Goal: Task Accomplishment & Management: Manage account settings

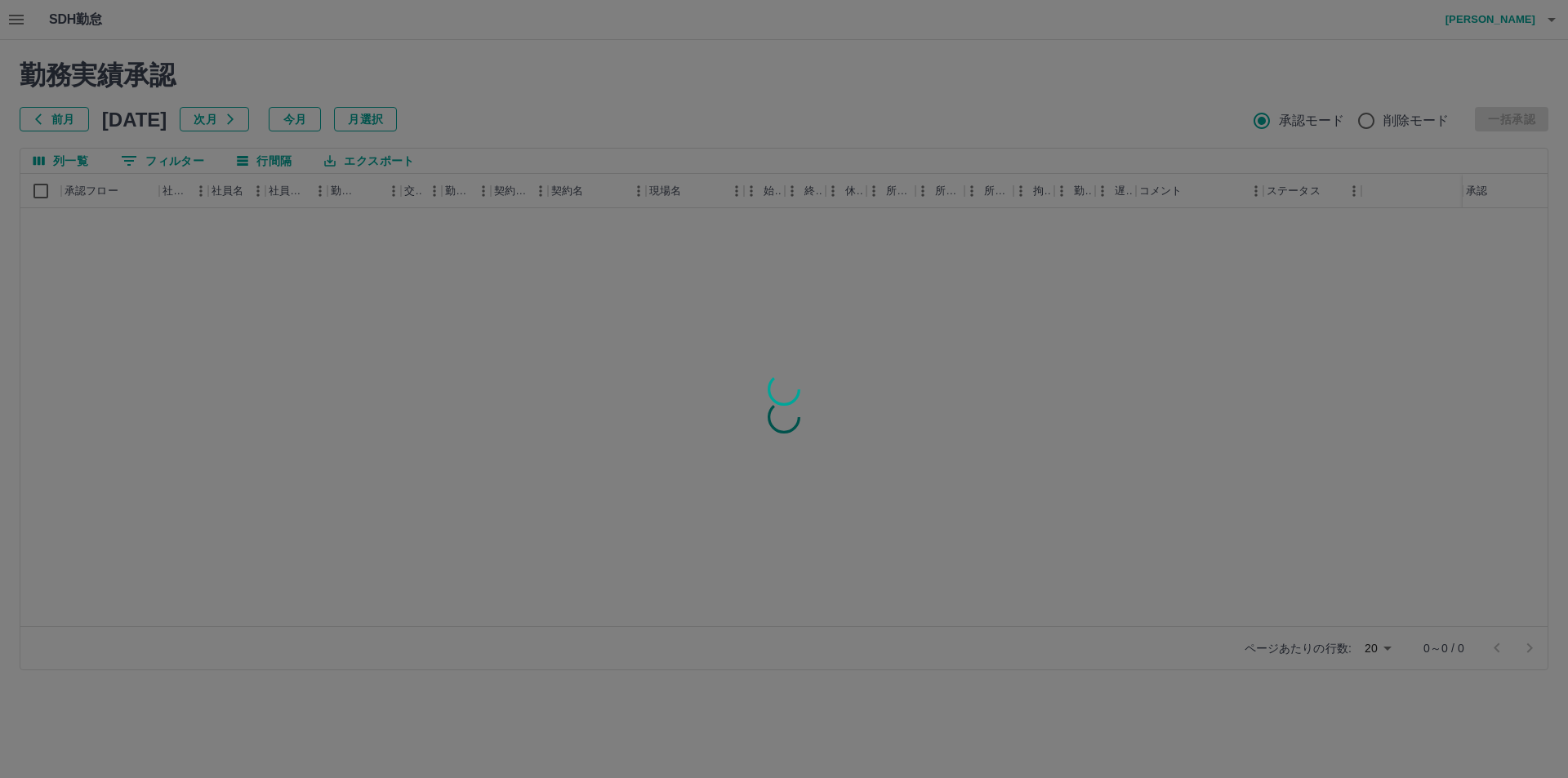
click at [170, 162] on div at bounding box center [784, 389] width 1568 height 778
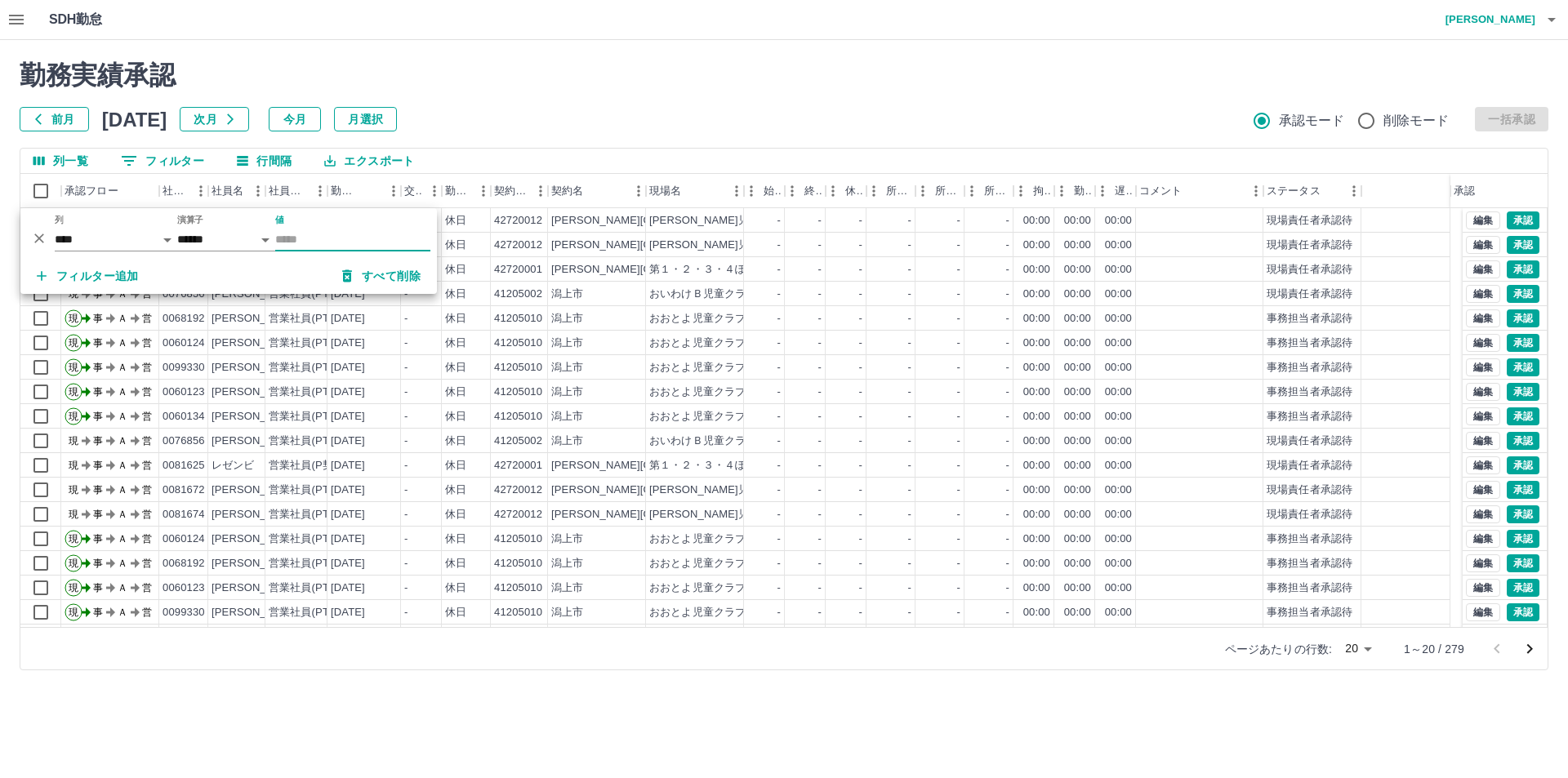
click at [287, 233] on input "値" at bounding box center [353, 239] width 155 height 23
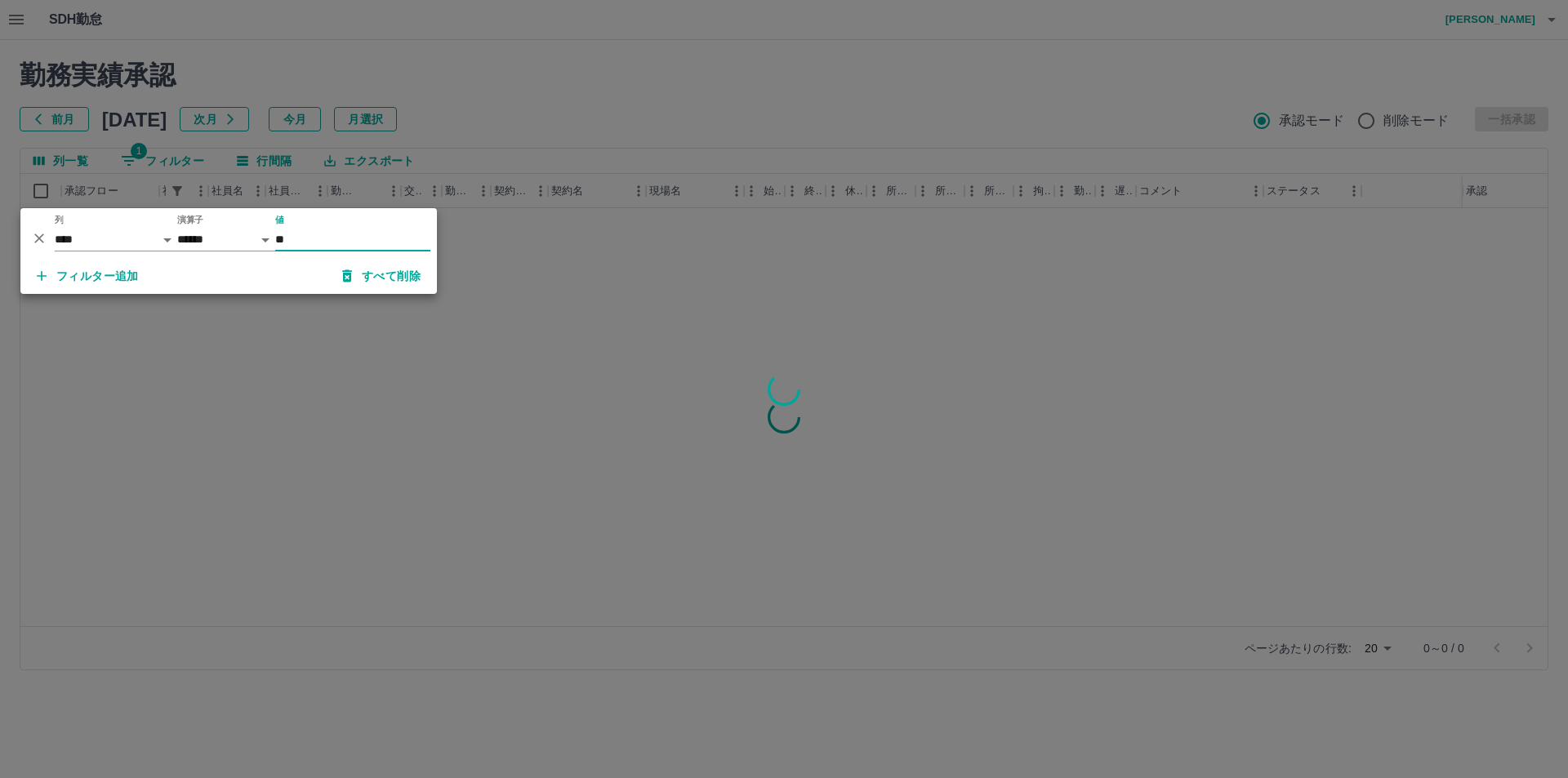
type input "*"
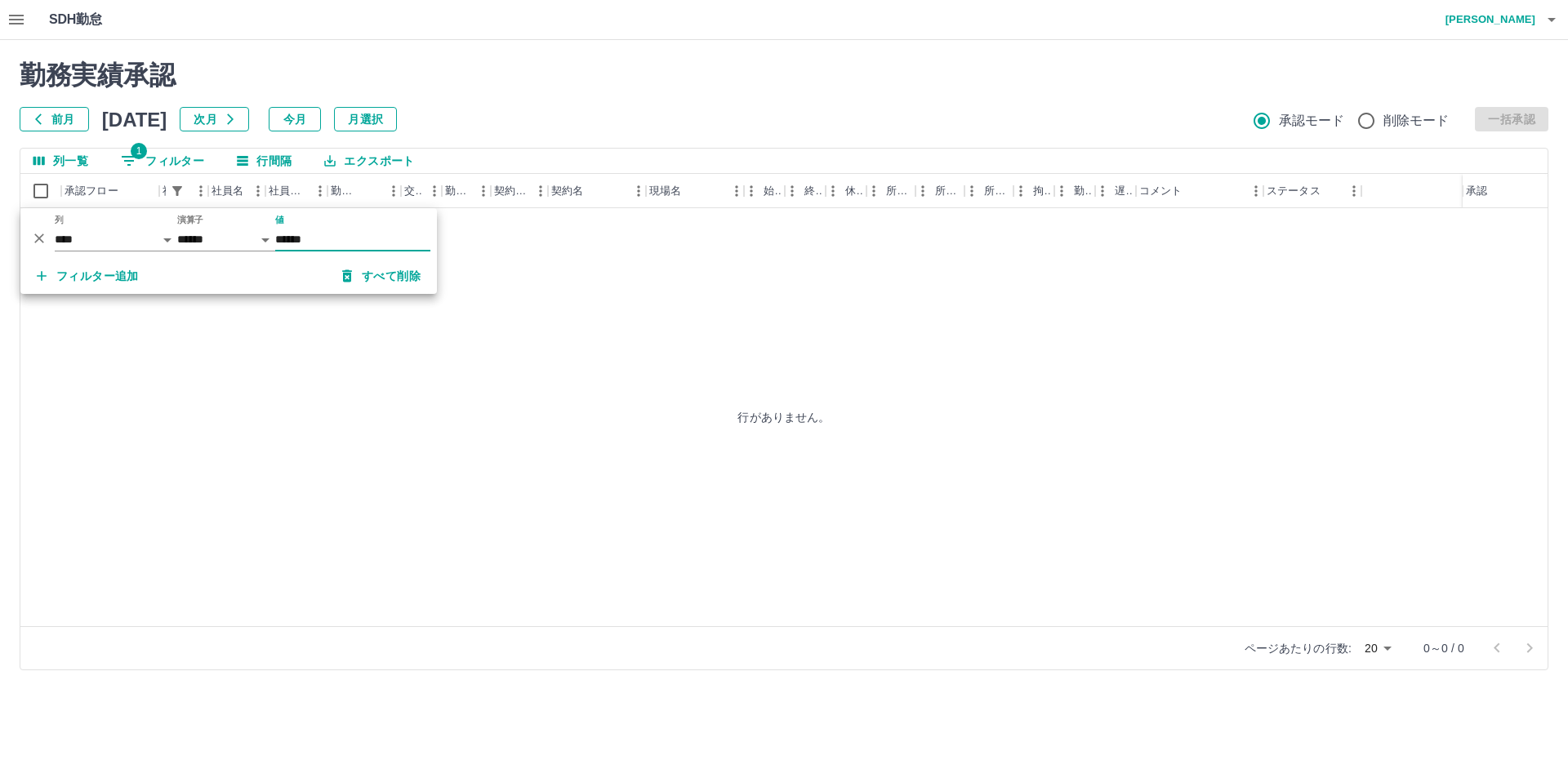
type input "******"
click at [321, 125] on button "今月" at bounding box center [295, 119] width 53 height 24
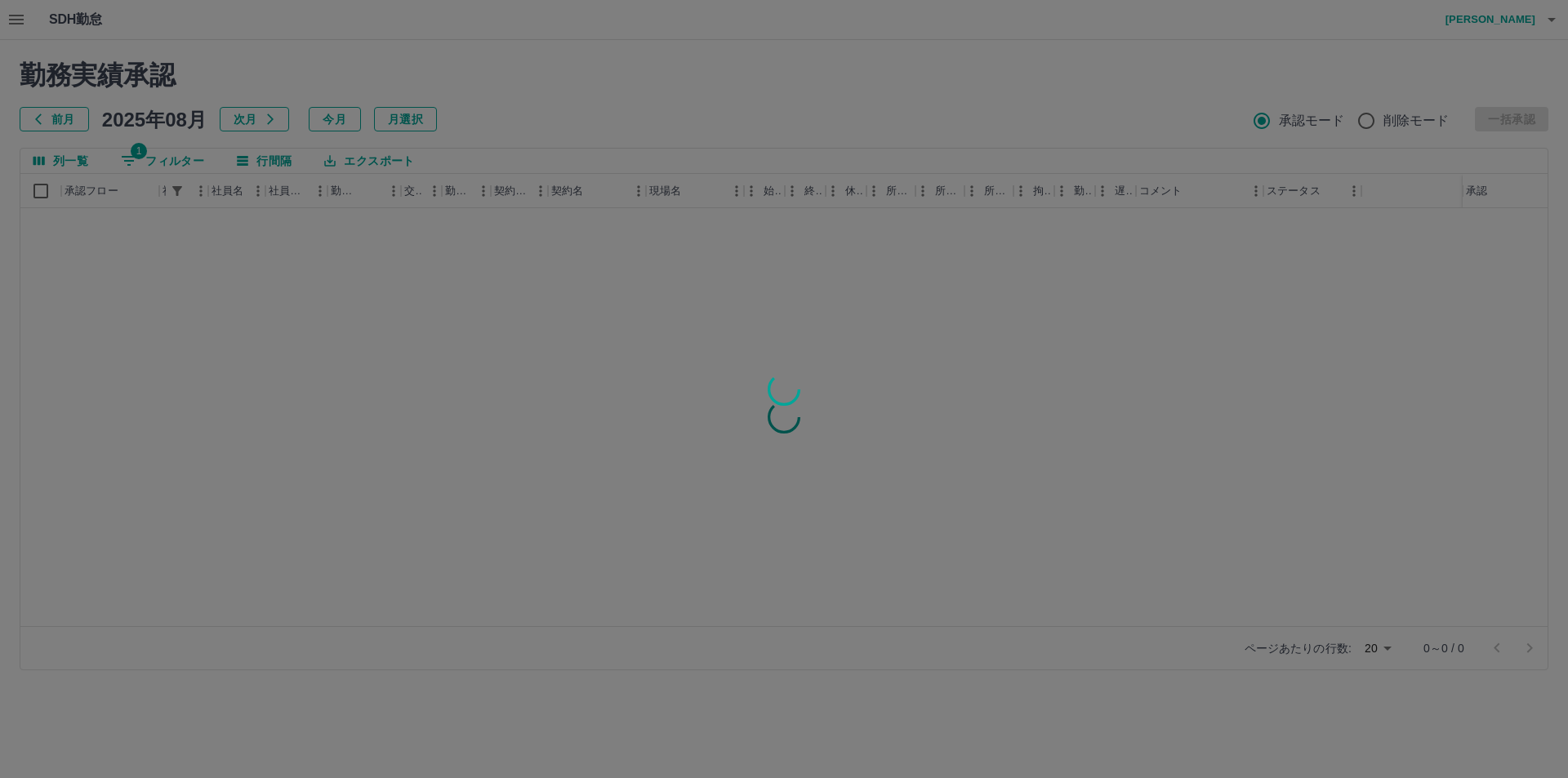
click at [157, 155] on div at bounding box center [784, 389] width 1568 height 778
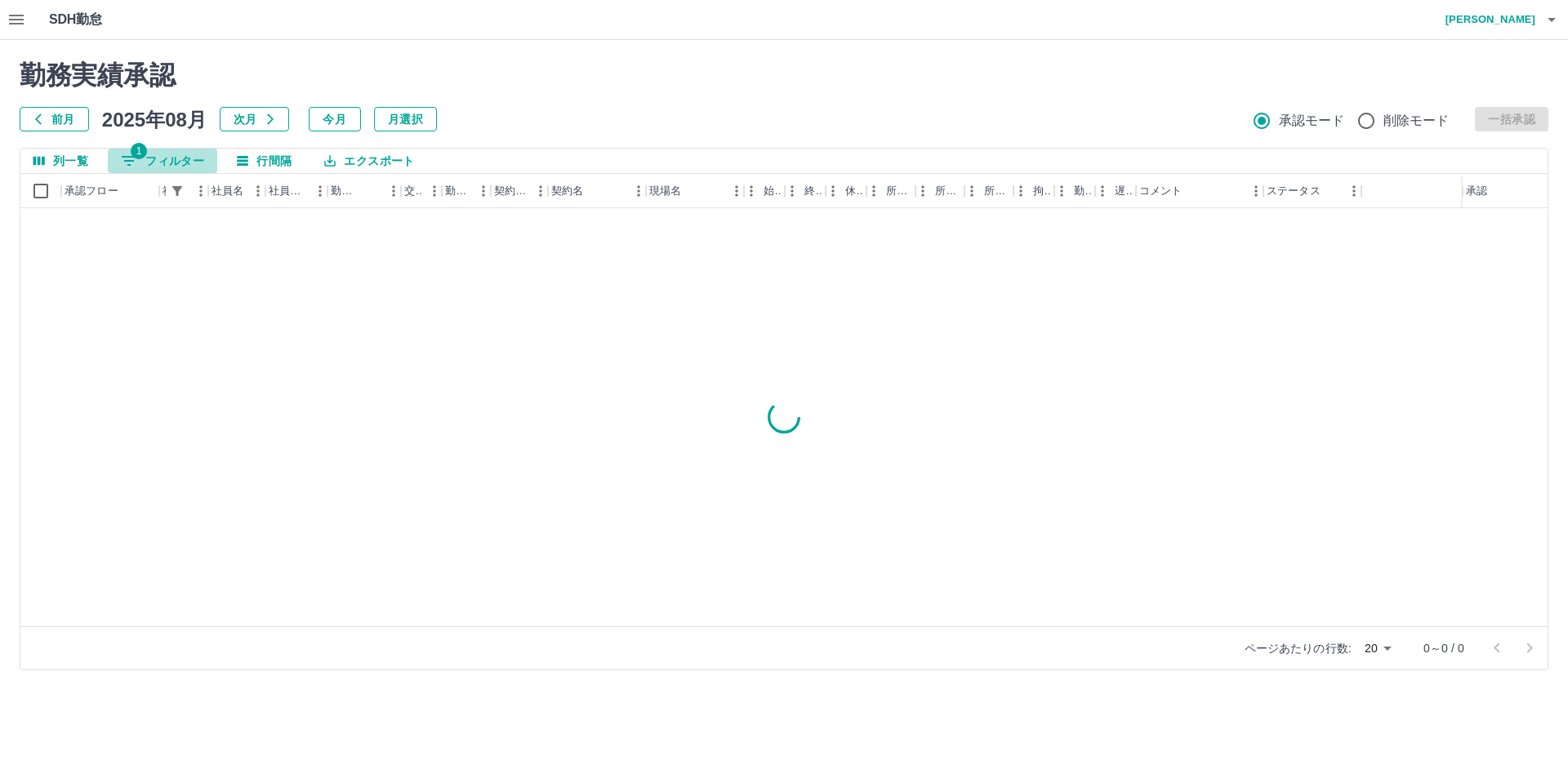
click at [166, 159] on button "1 フィルター" at bounding box center [162, 160] width 109 height 24
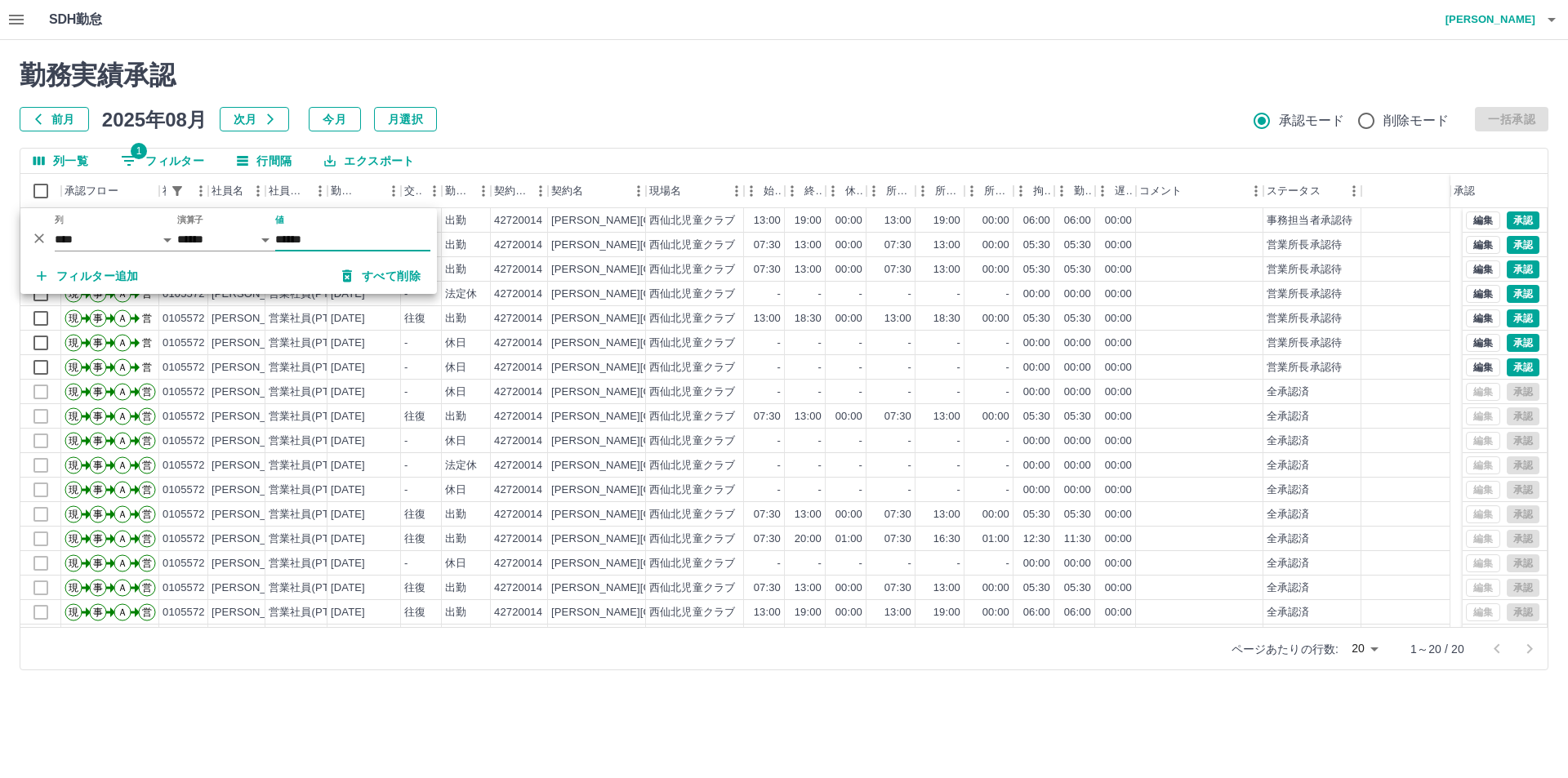
click at [603, 124] on div "前月 2025年08月 次月 今月 月選択 承認モード 削除モード 一括承認" at bounding box center [784, 119] width 1529 height 24
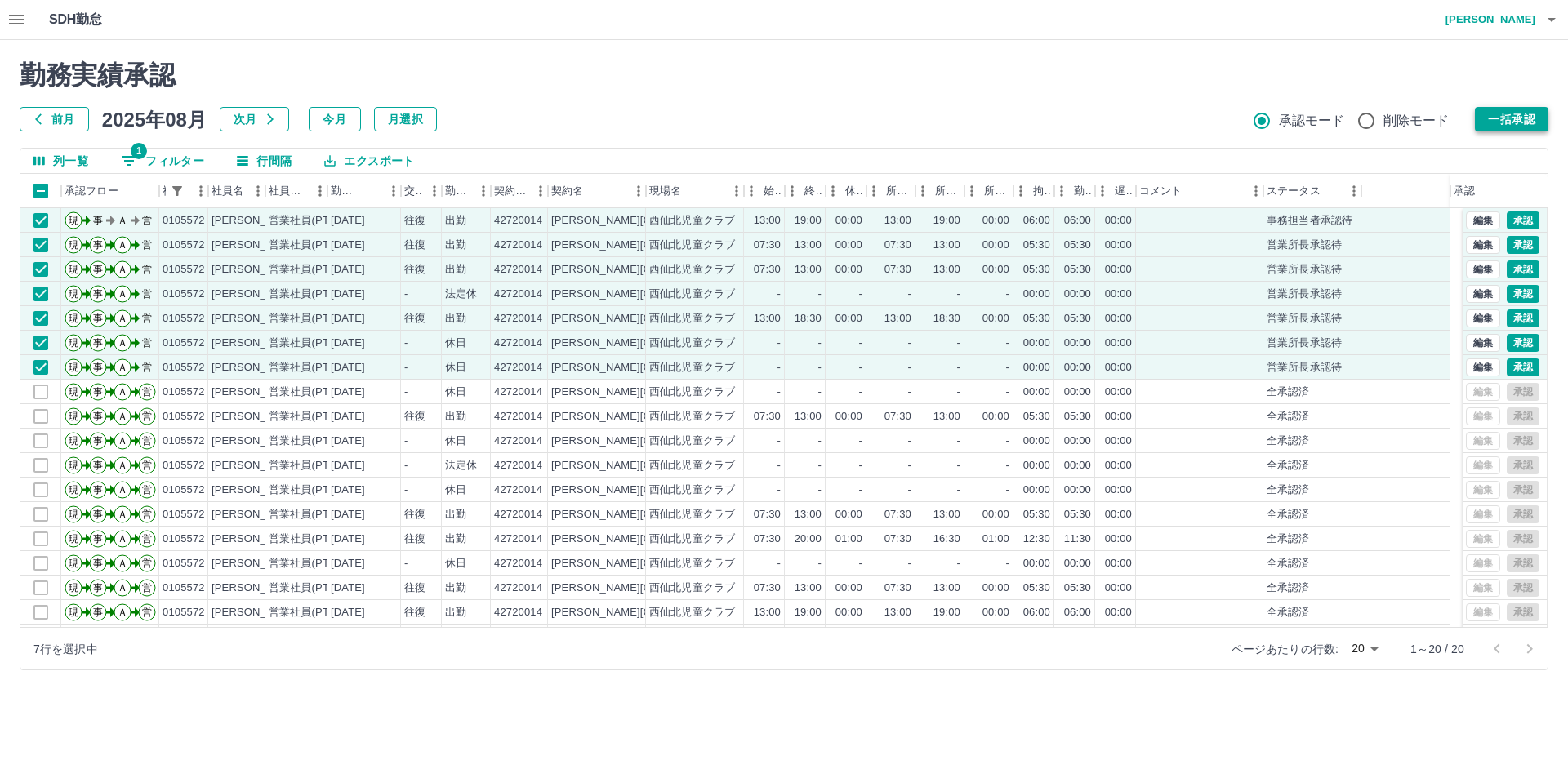
click at [1176, 116] on button "一括承認" at bounding box center [1511, 119] width 73 height 24
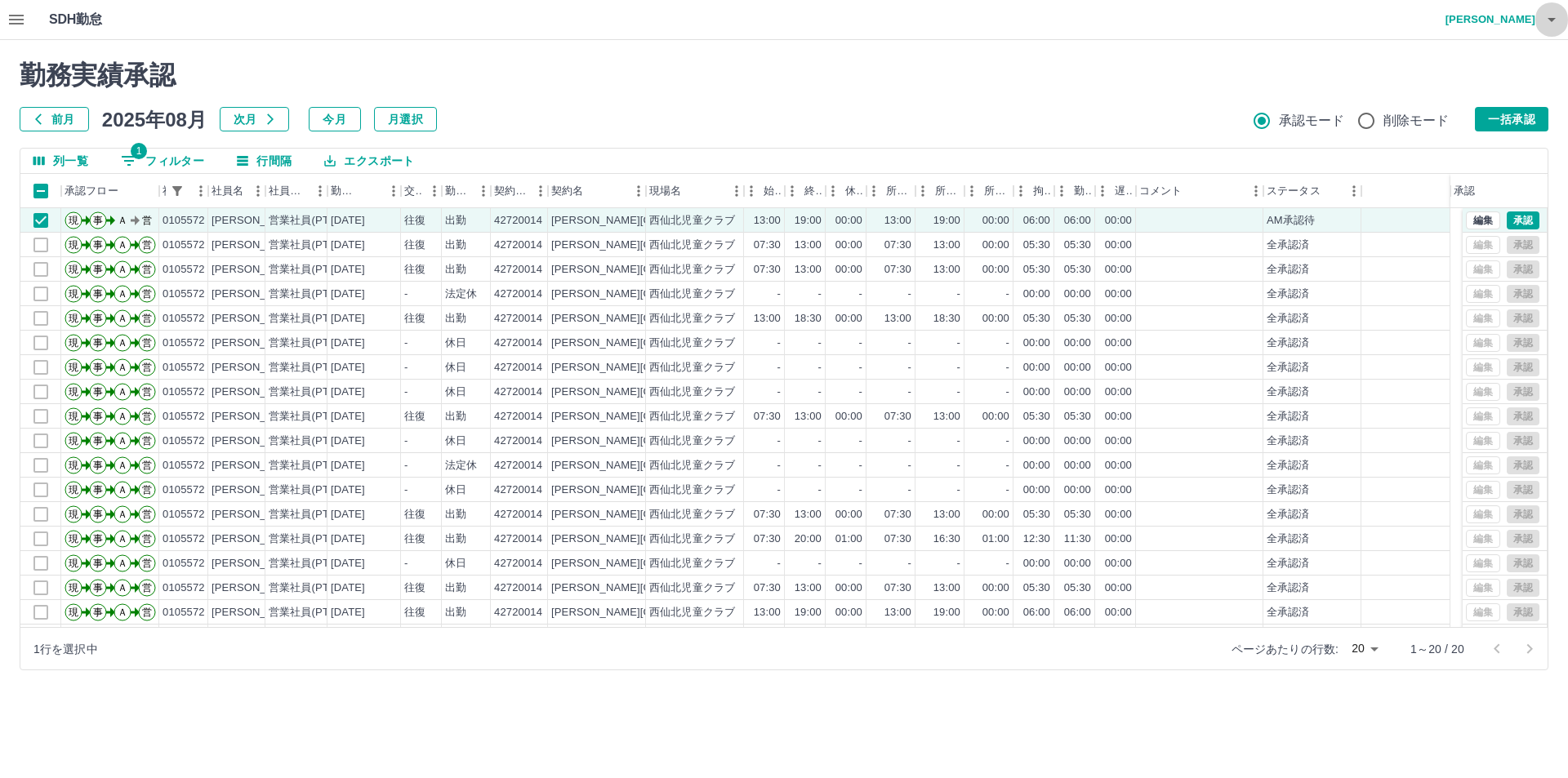
click at [1176, 16] on icon "button" at bounding box center [1552, 19] width 20 height 20
click at [1176, 119] on li "ログアウト" at bounding box center [1483, 119] width 145 height 29
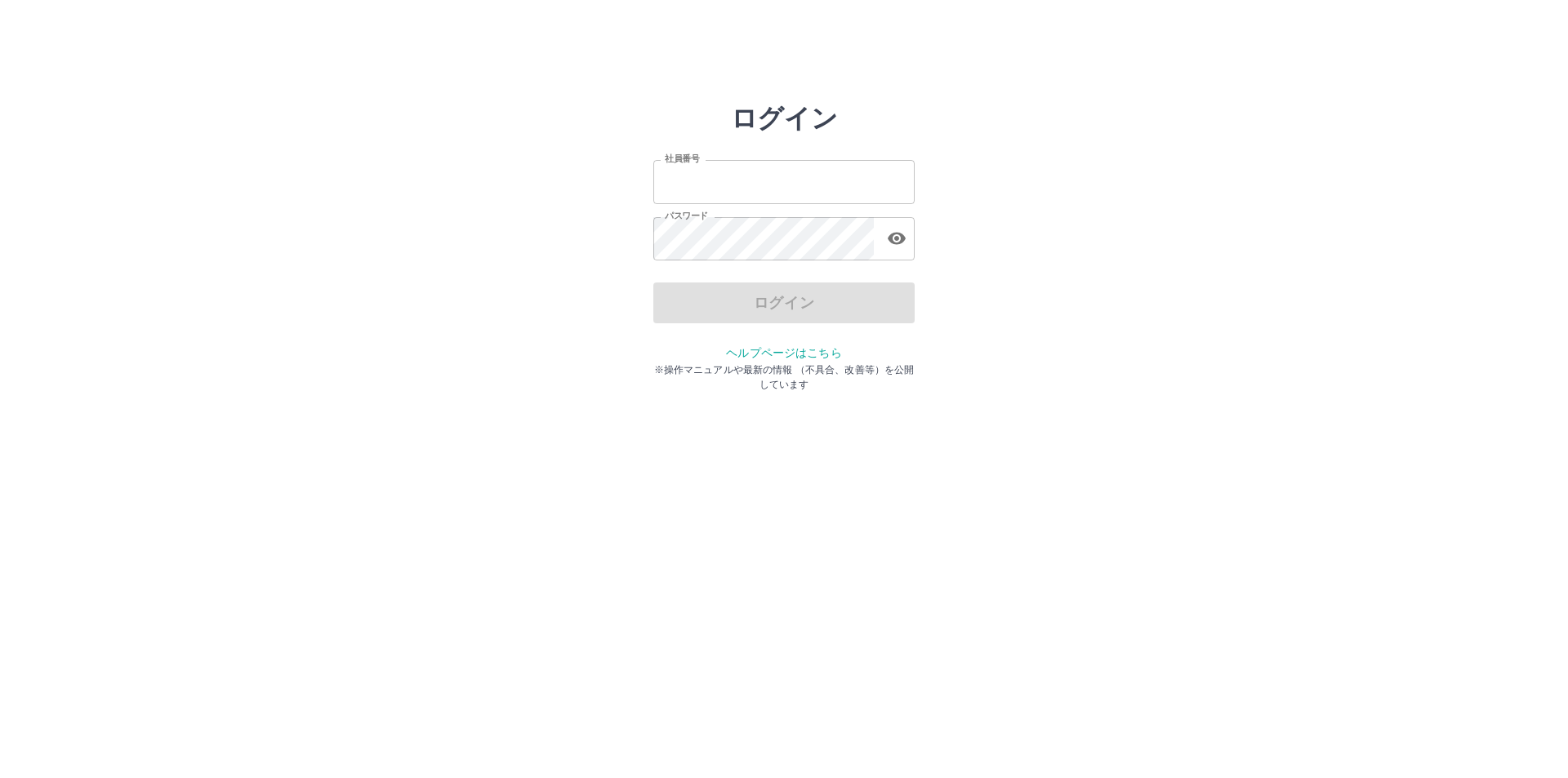
type input "*******"
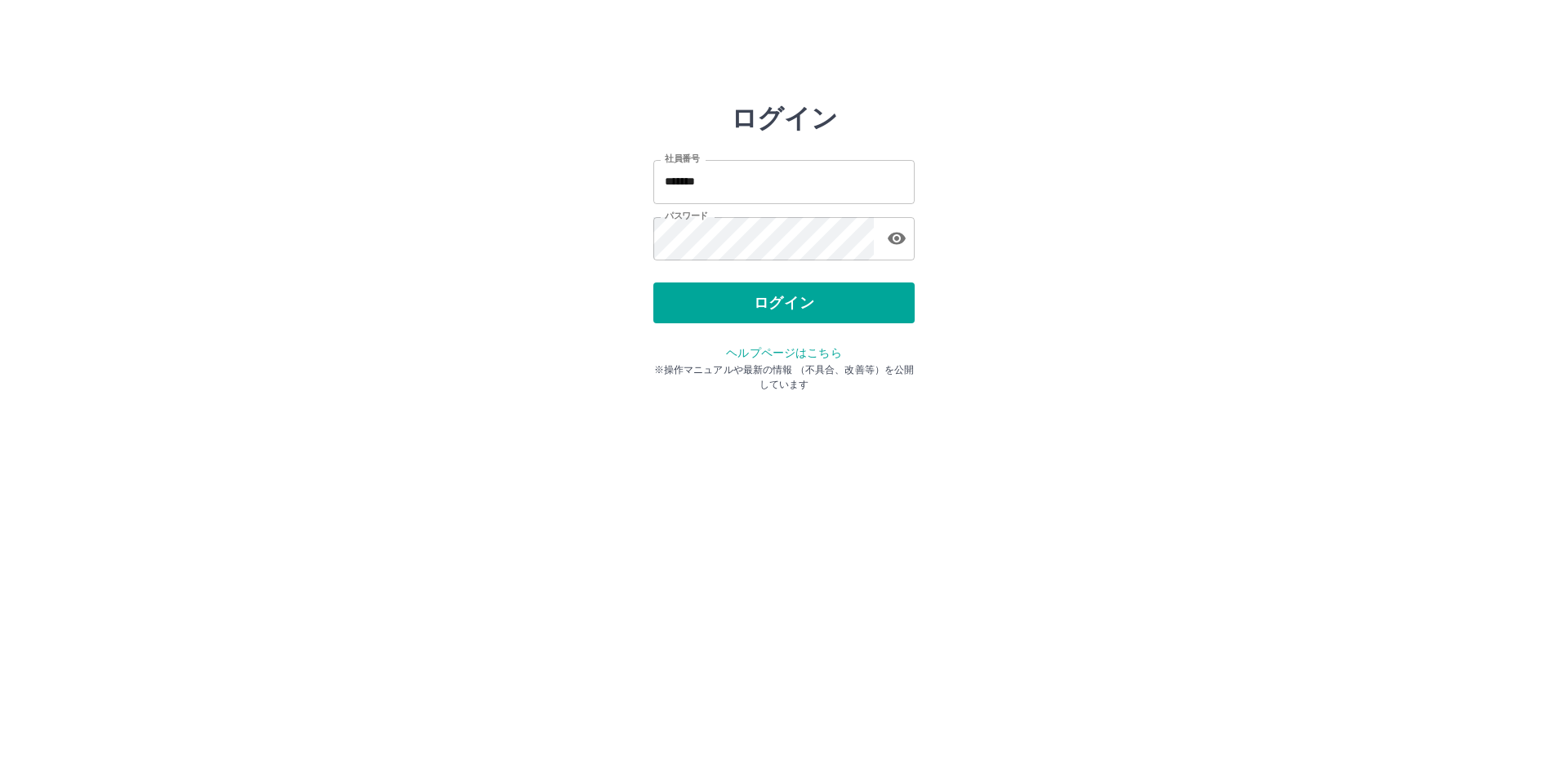
click at [790, 294] on div "ログイン" at bounding box center [784, 302] width 261 height 40
click at [787, 301] on button "ログイン" at bounding box center [784, 302] width 261 height 40
